Goal: Check status

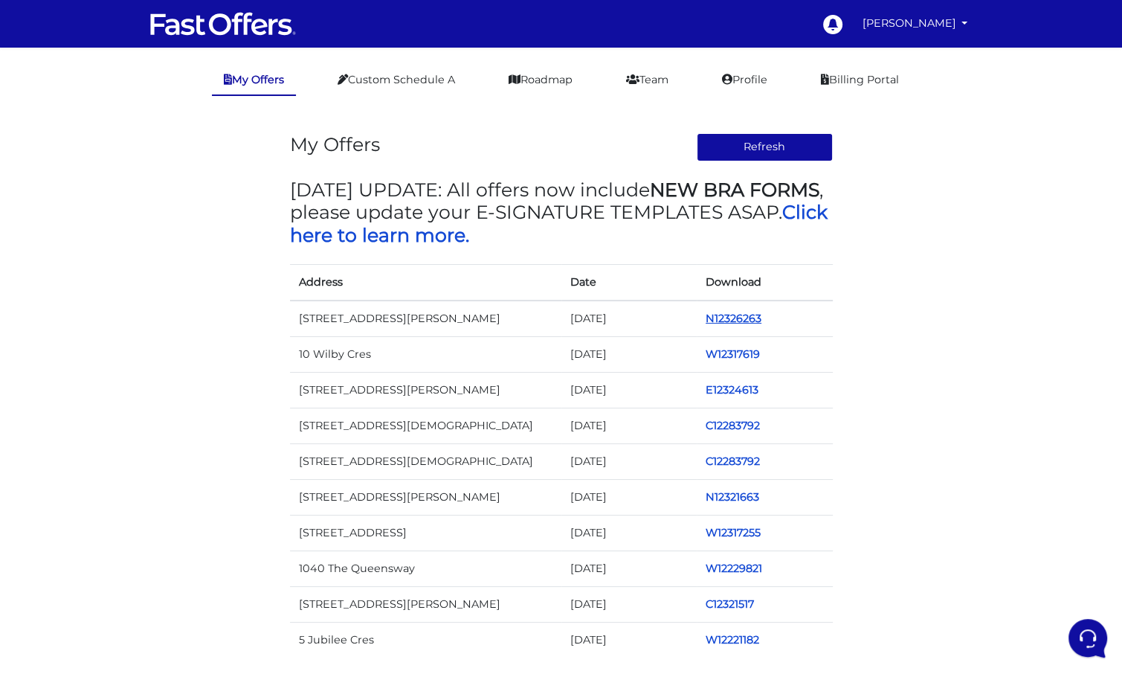
click at [733, 318] on link "N12326263" at bounding box center [734, 318] width 56 height 13
